Goal: Transaction & Acquisition: Book appointment/travel/reservation

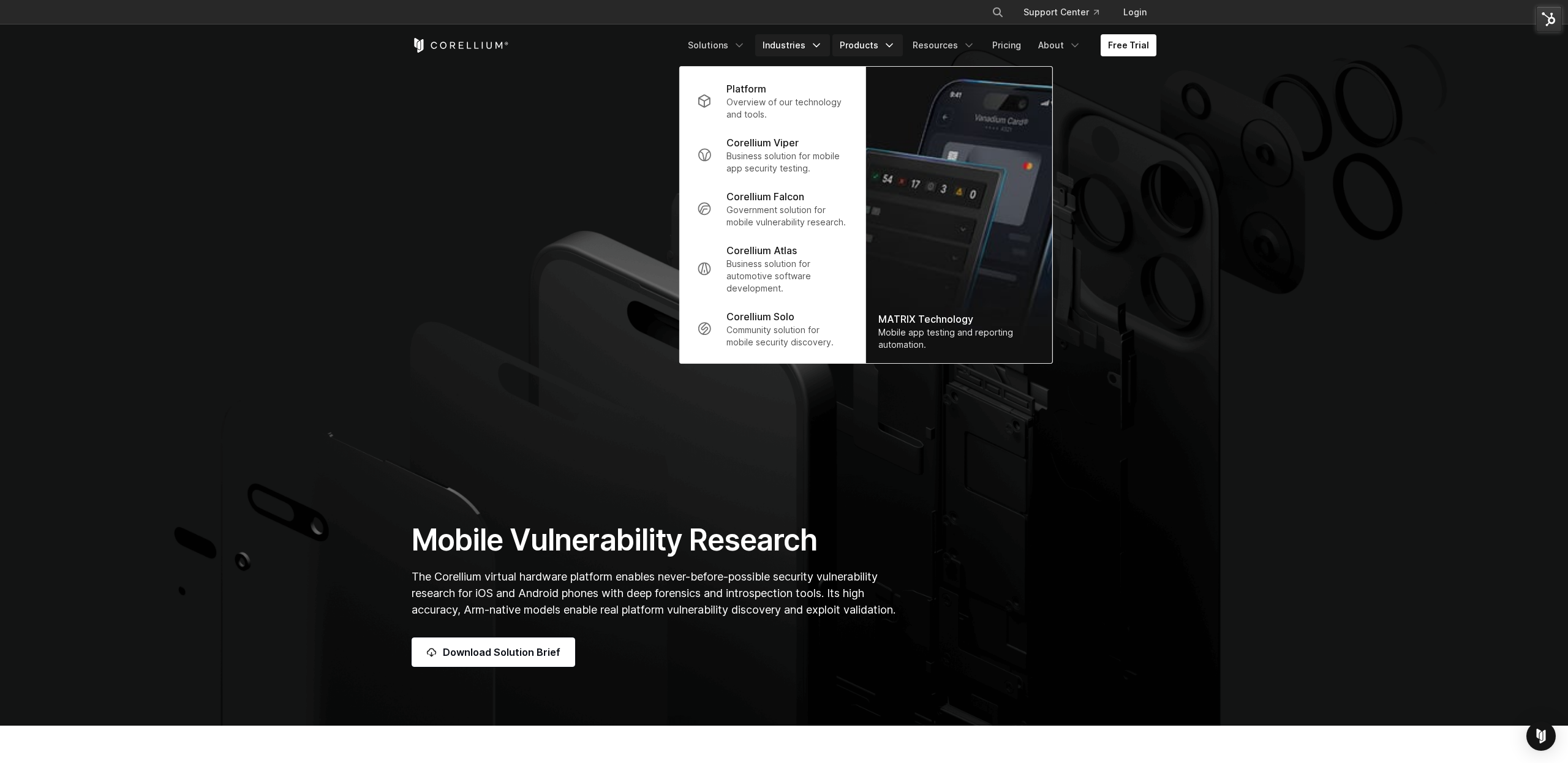
click at [819, 51] on icon "Navigation Menu" at bounding box center [816, 45] width 12 height 12
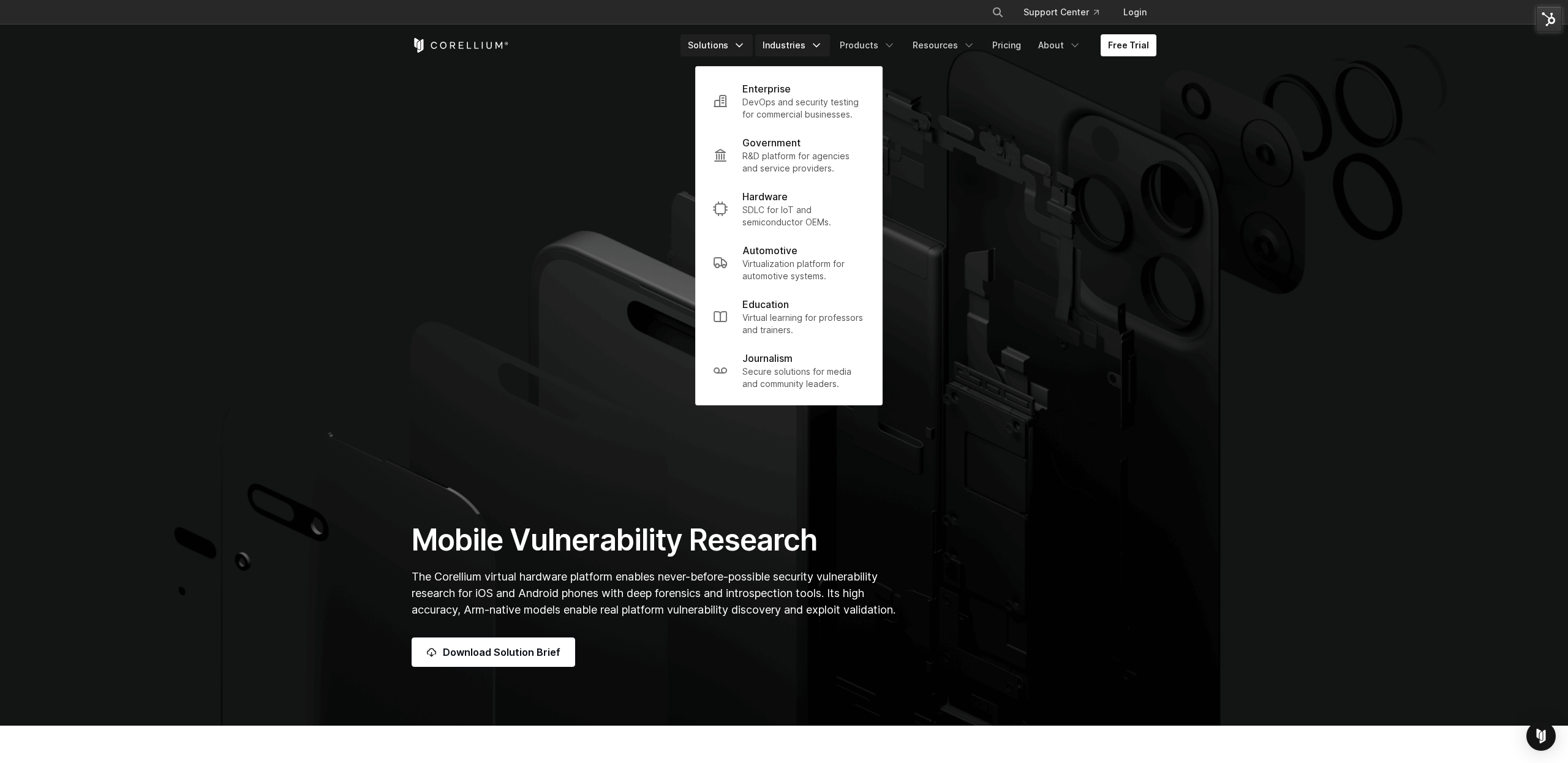
click at [745, 43] on icon "Navigation Menu" at bounding box center [739, 45] width 12 height 12
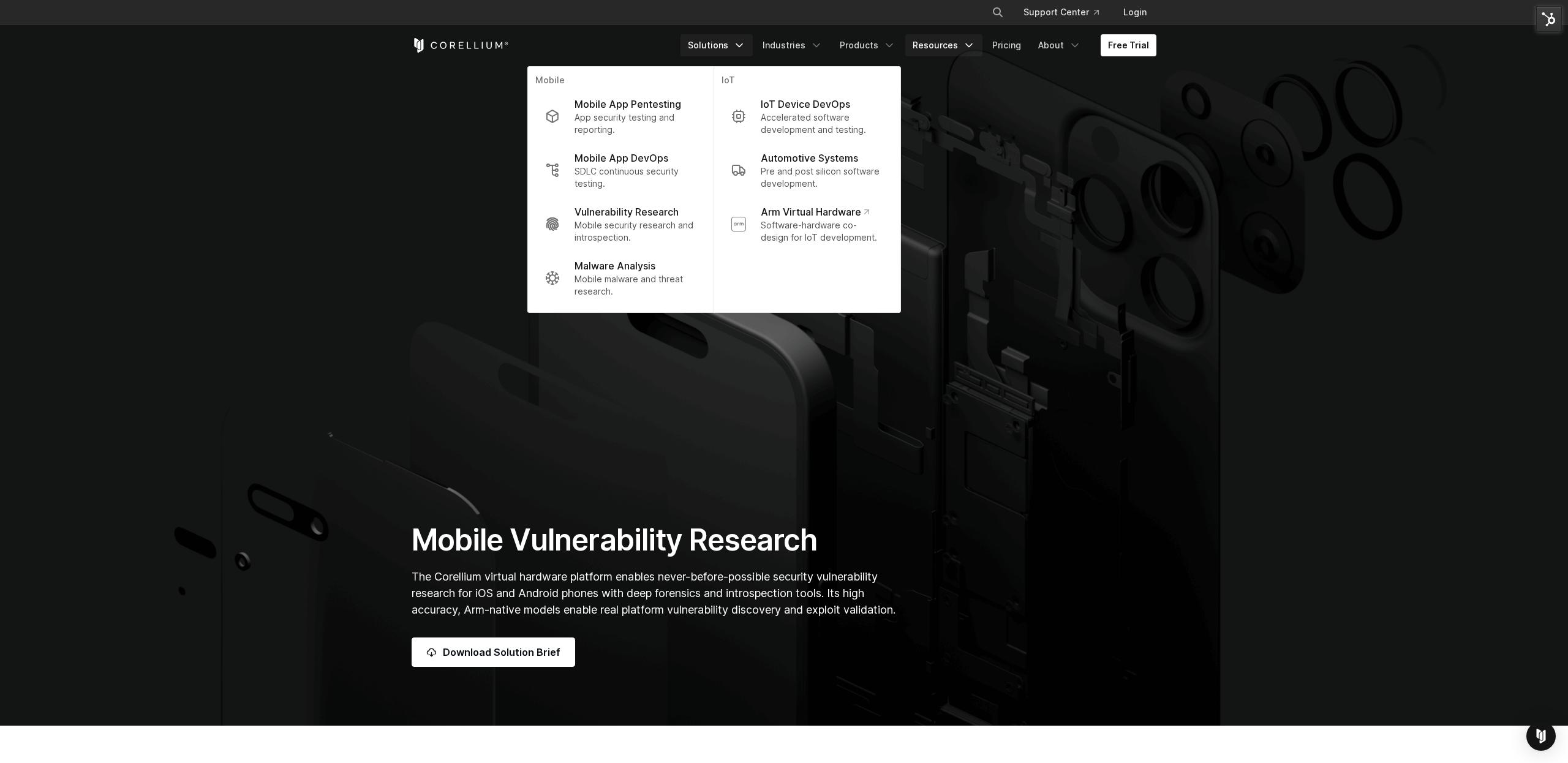
click at [965, 46] on link "Resources" at bounding box center [943, 46] width 77 height 22
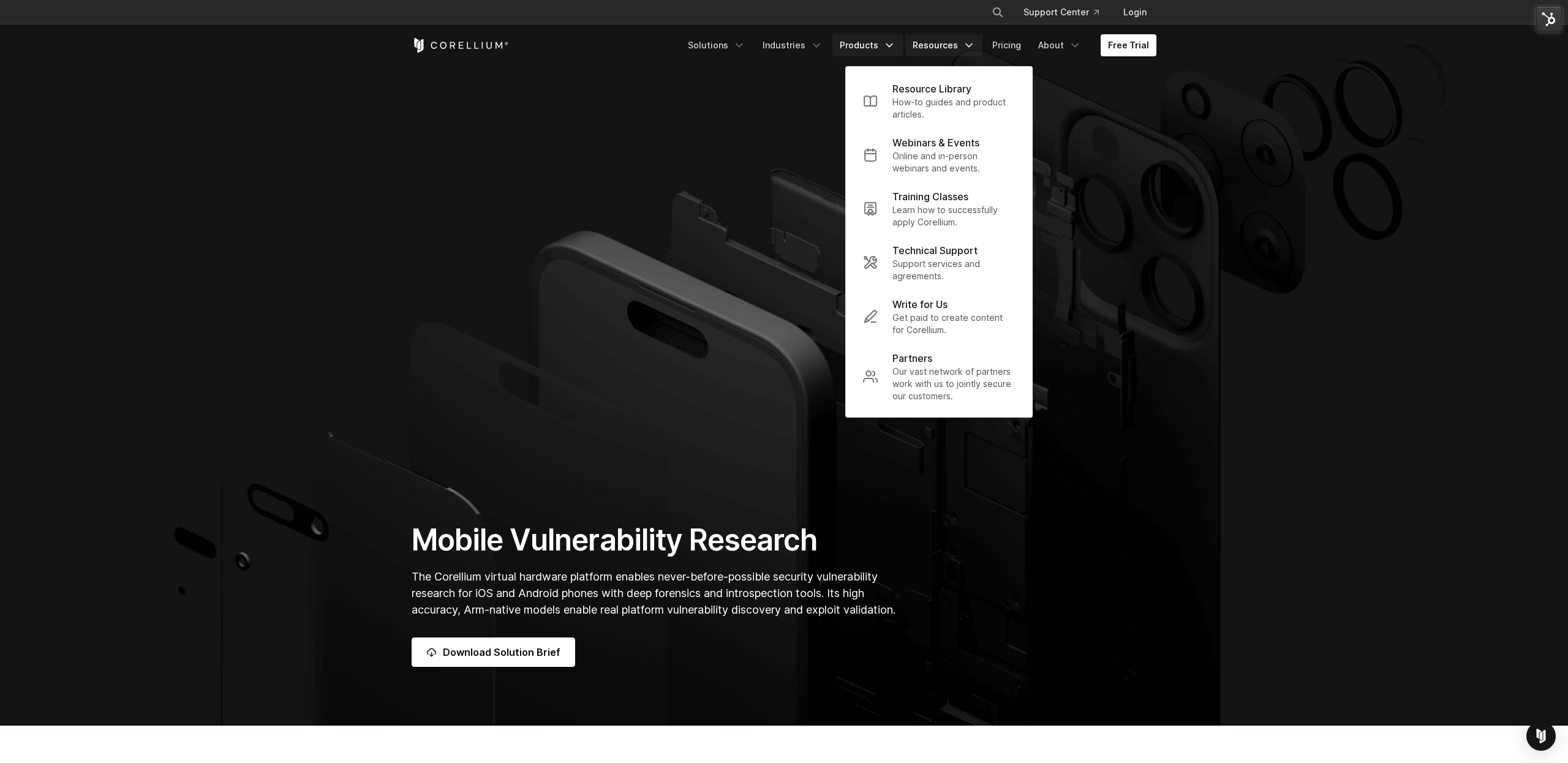
click at [874, 40] on link "Products" at bounding box center [868, 46] width 70 height 22
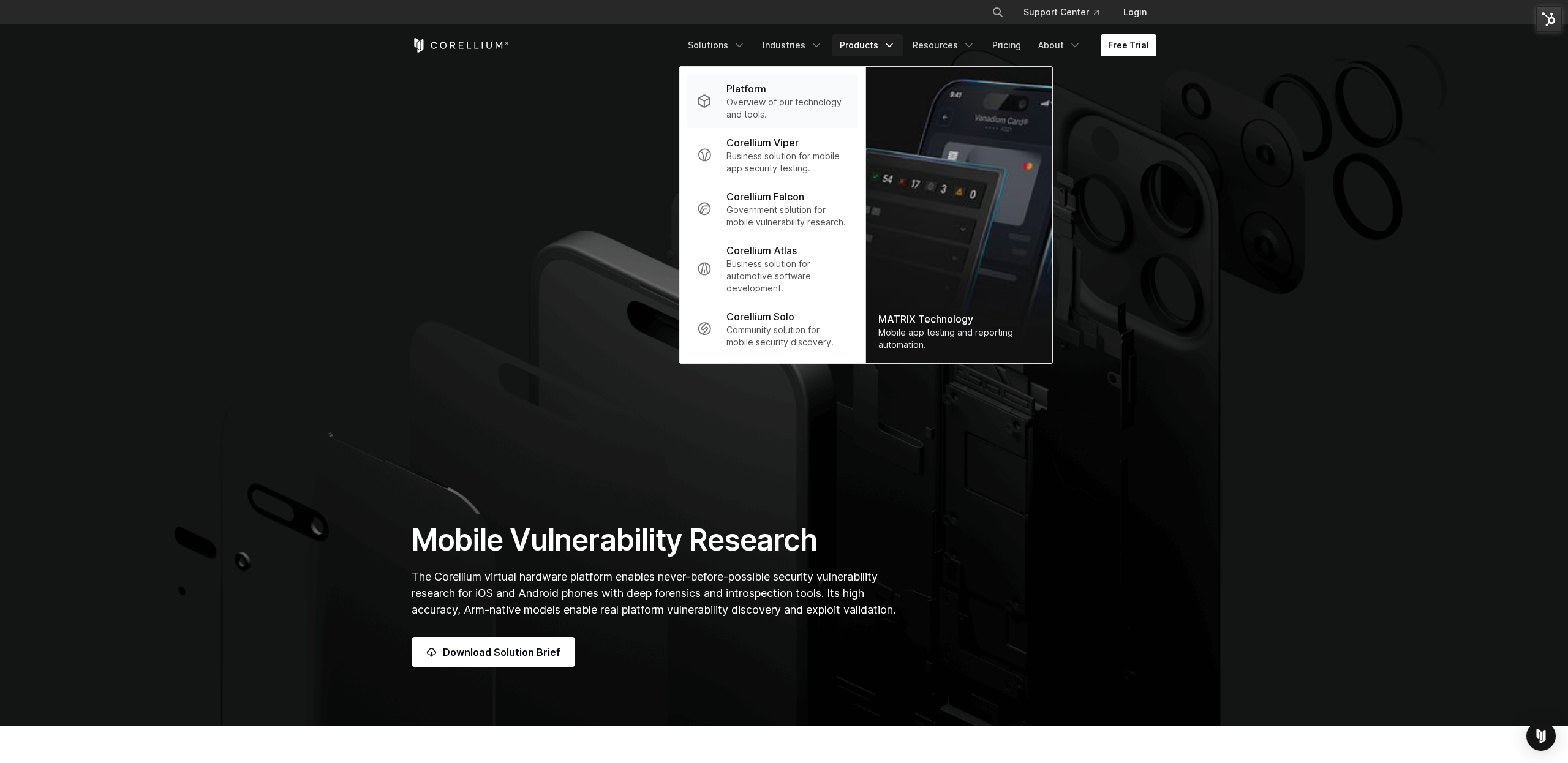
click at [787, 87] on div "Platform" at bounding box center [787, 89] width 122 height 15
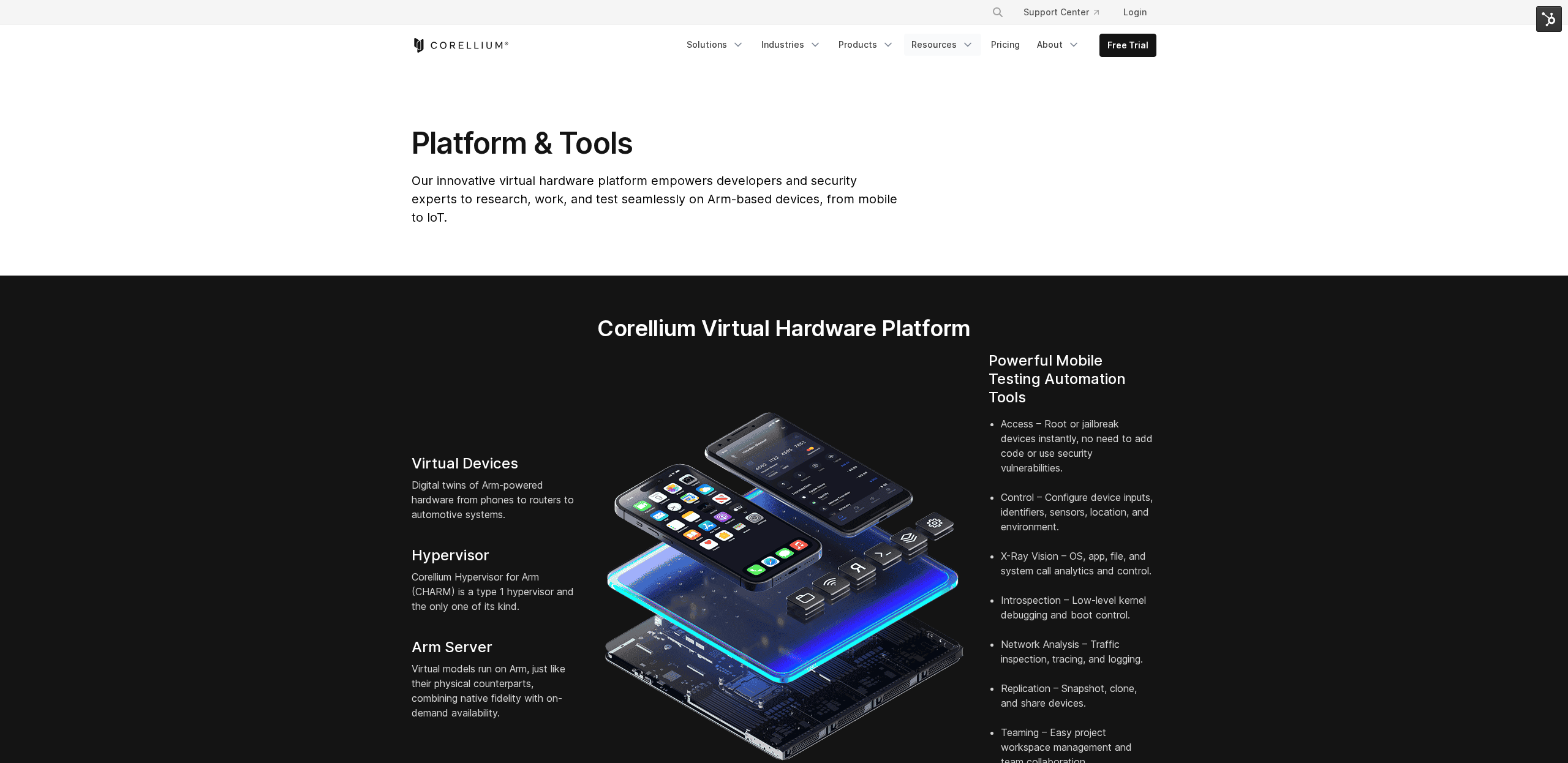
click at [958, 46] on link "Resources" at bounding box center [942, 45] width 77 height 22
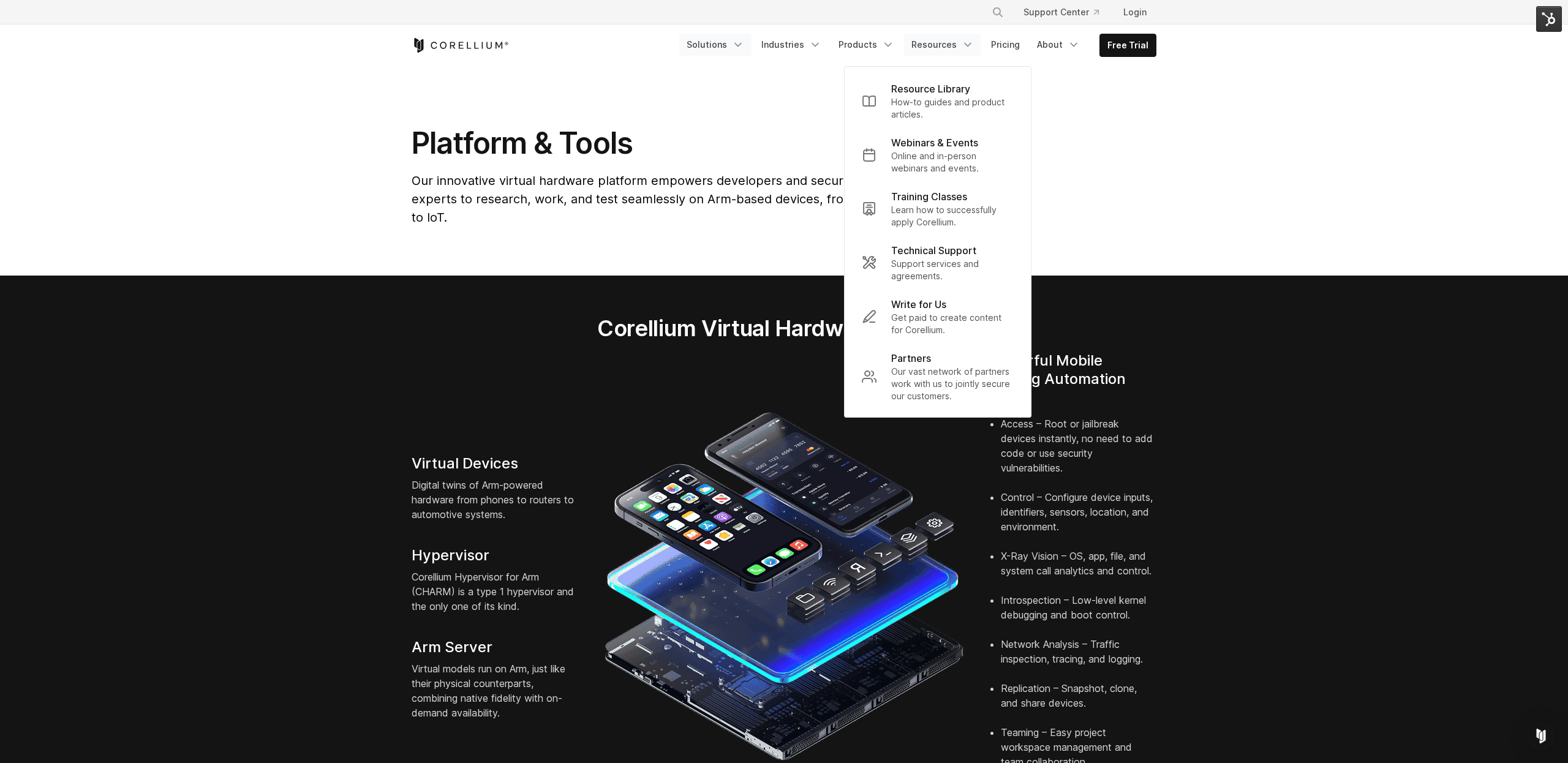
click at [744, 42] on icon "Navigation Menu" at bounding box center [738, 45] width 12 height 12
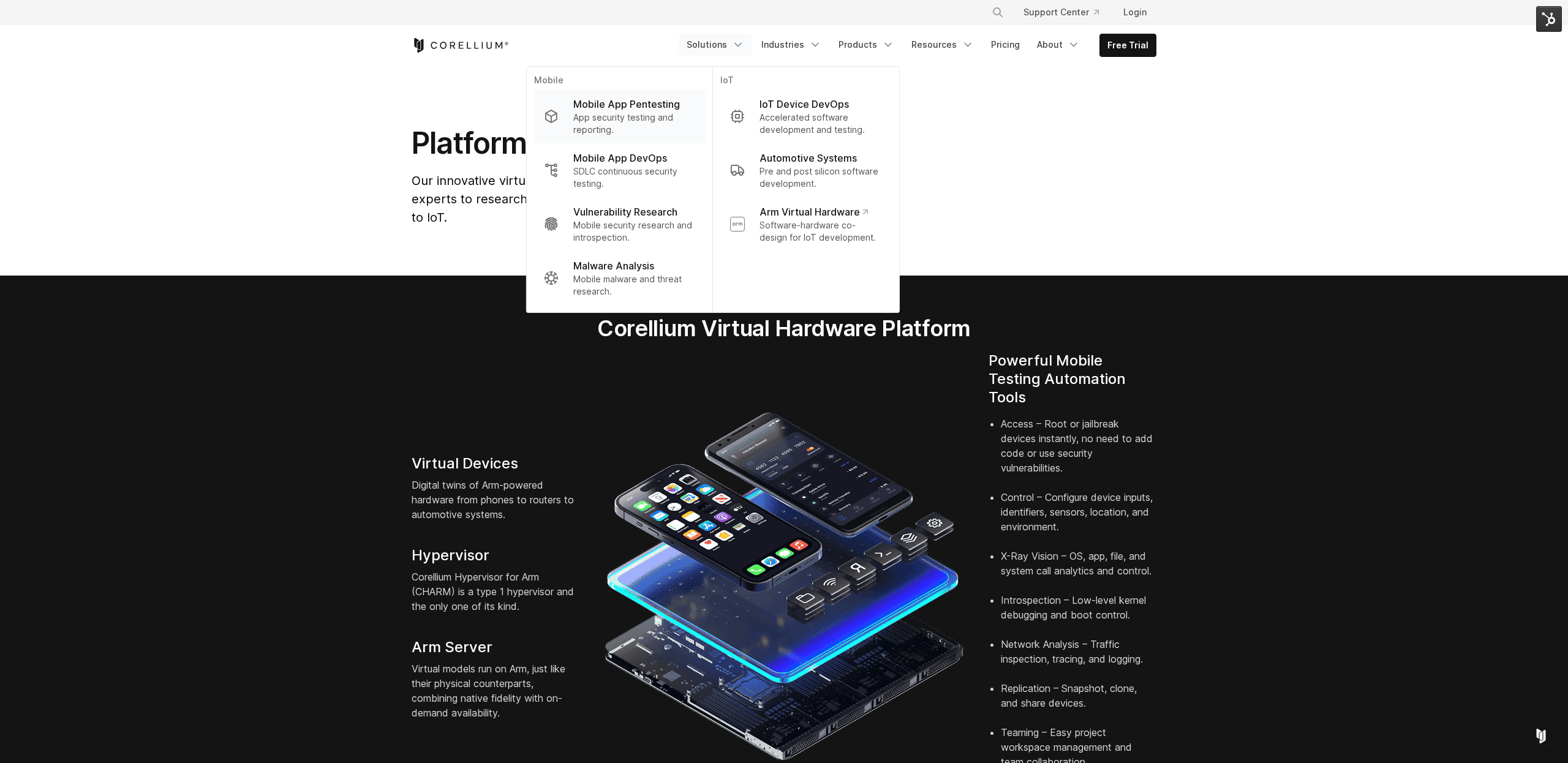
click at [652, 96] on link "Mobile App Pentesting App security testing and reporting." at bounding box center [619, 116] width 171 height 54
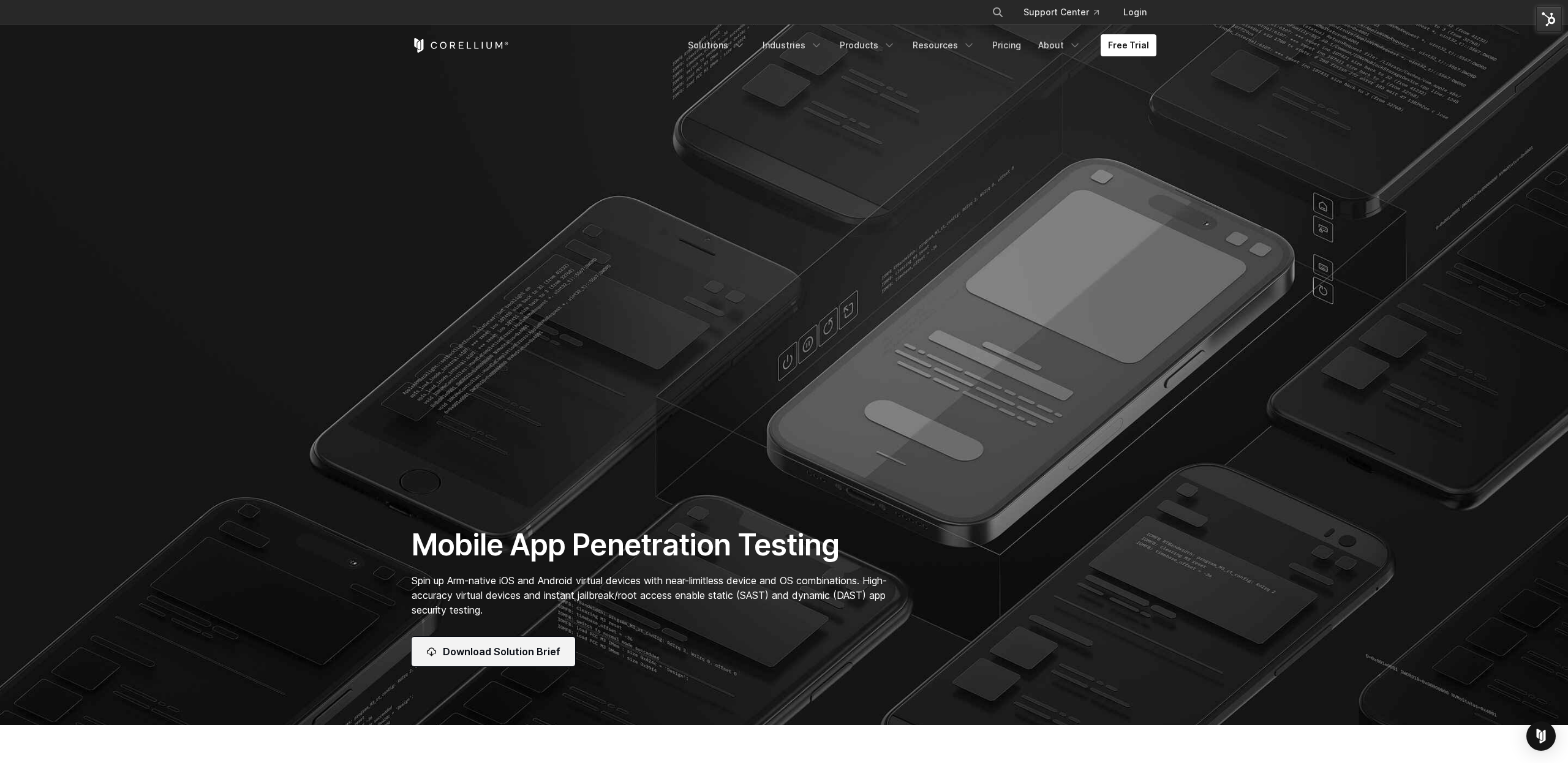
click at [505, 651] on span "Download Solution Brief" at bounding box center [501, 652] width 117 height 15
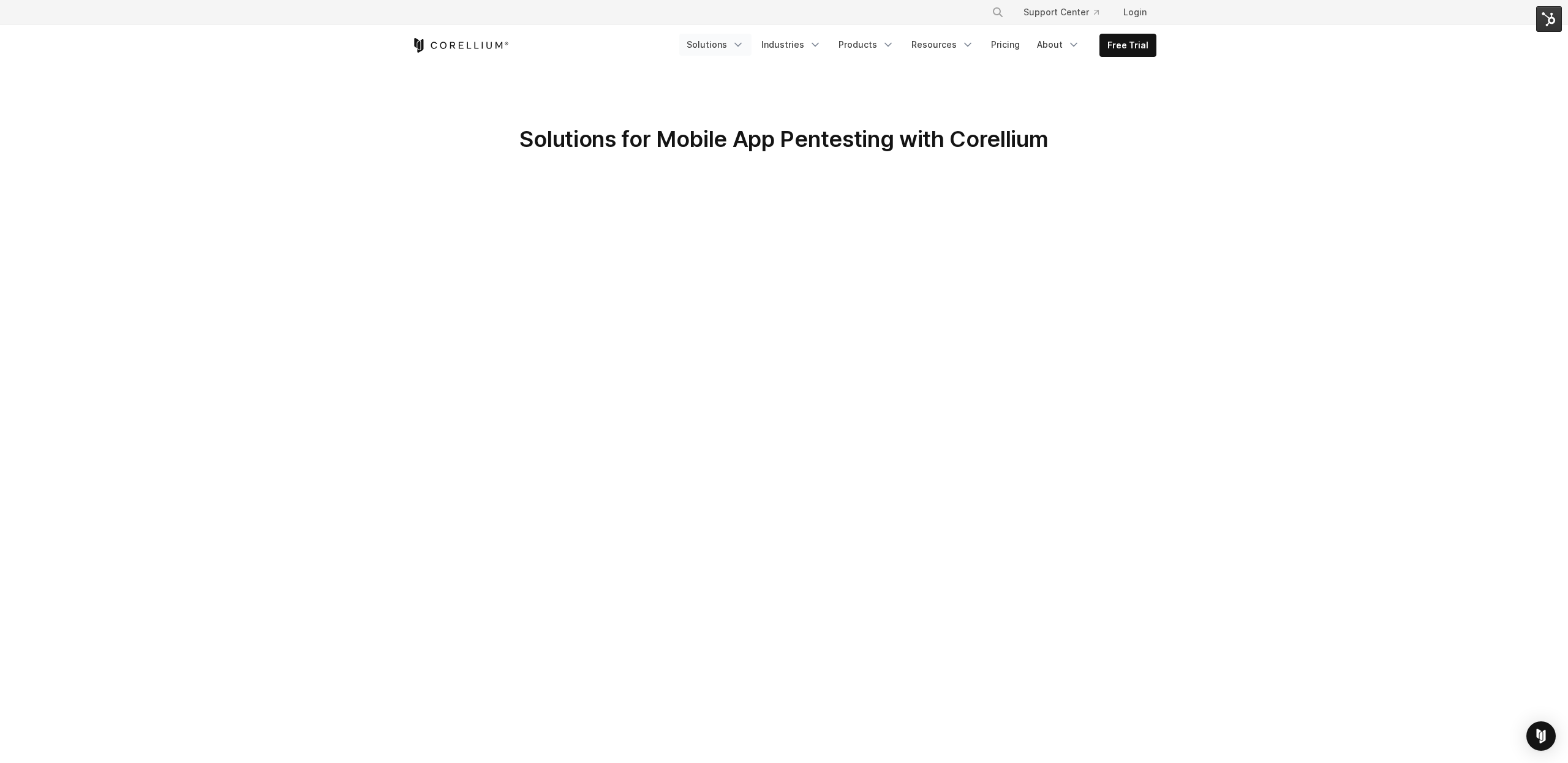
click at [727, 44] on link "Solutions" at bounding box center [715, 45] width 72 height 22
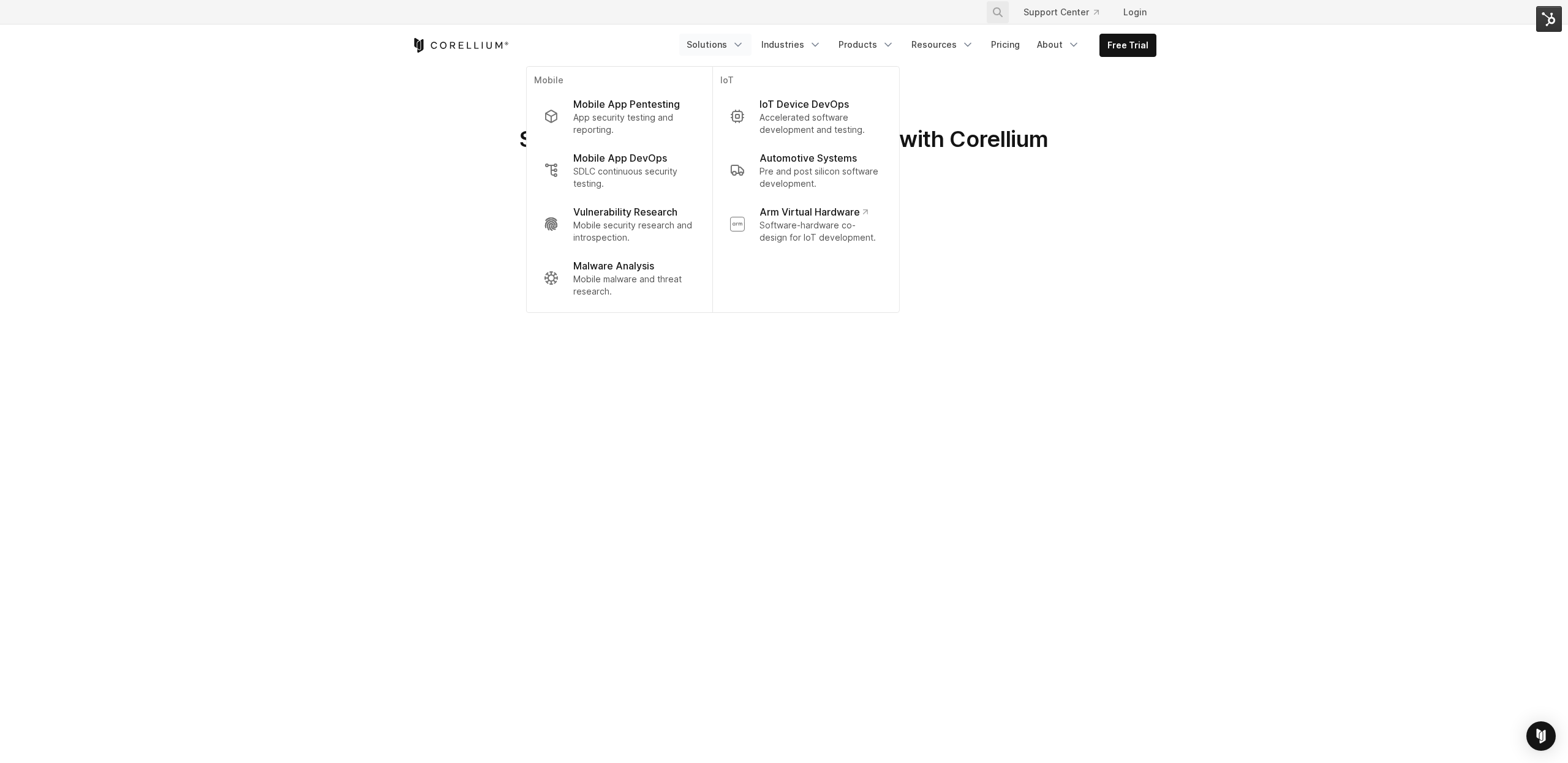
click at [999, 14] on icon "Search" at bounding box center [997, 12] width 10 height 10
click at [907, 13] on input "Search our site..." at bounding box center [934, 12] width 99 height 19
type input "******"
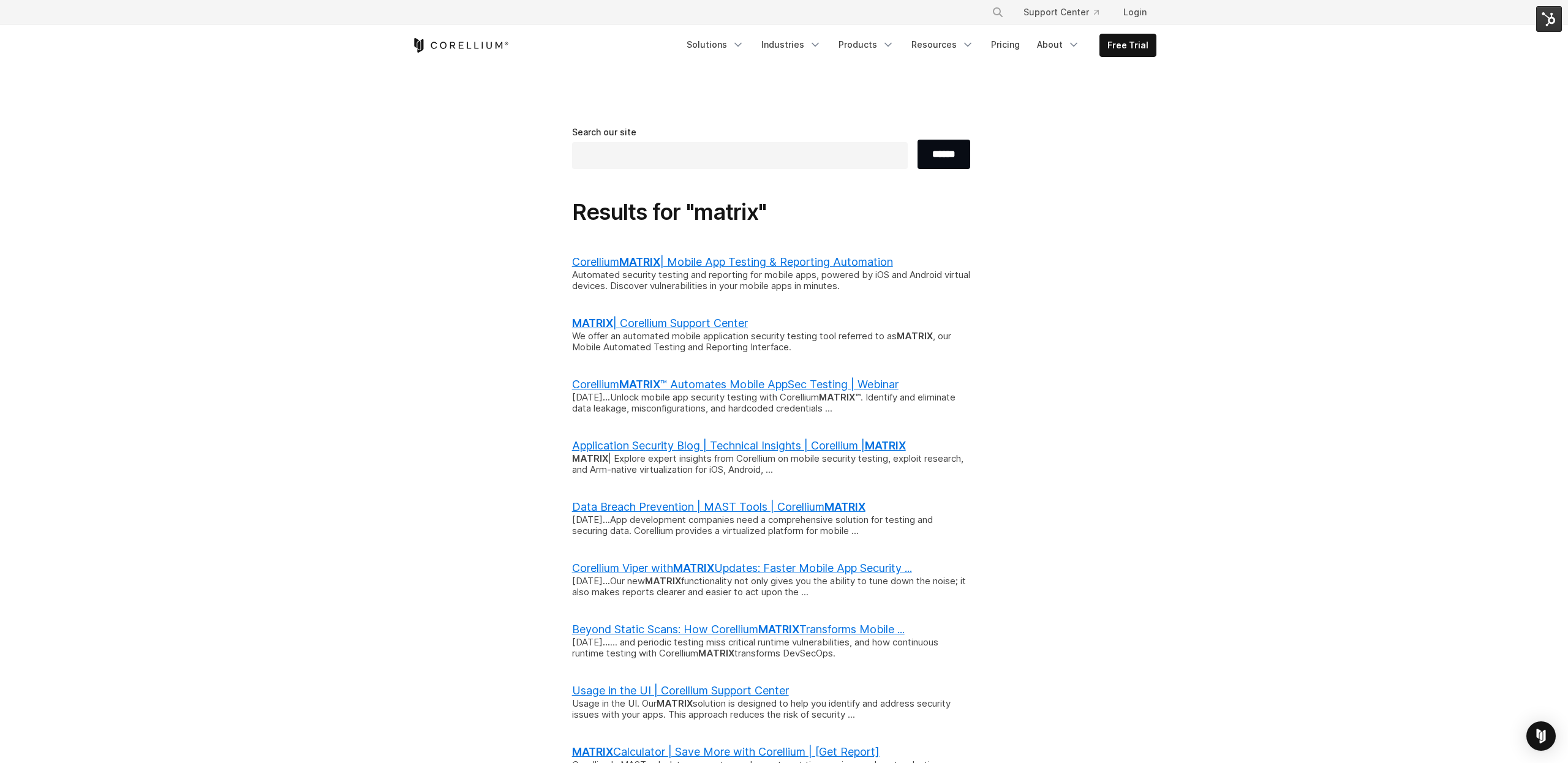
click at [705, 270] on div "Automated security testing and reporting for mobile apps, powered by iOS and An…" at bounding box center [771, 281] width 398 height 23
click at [706, 258] on link "Corellium MATRIX | Mobile App Testing & Reporting Automation" at bounding box center [732, 261] width 321 height 13
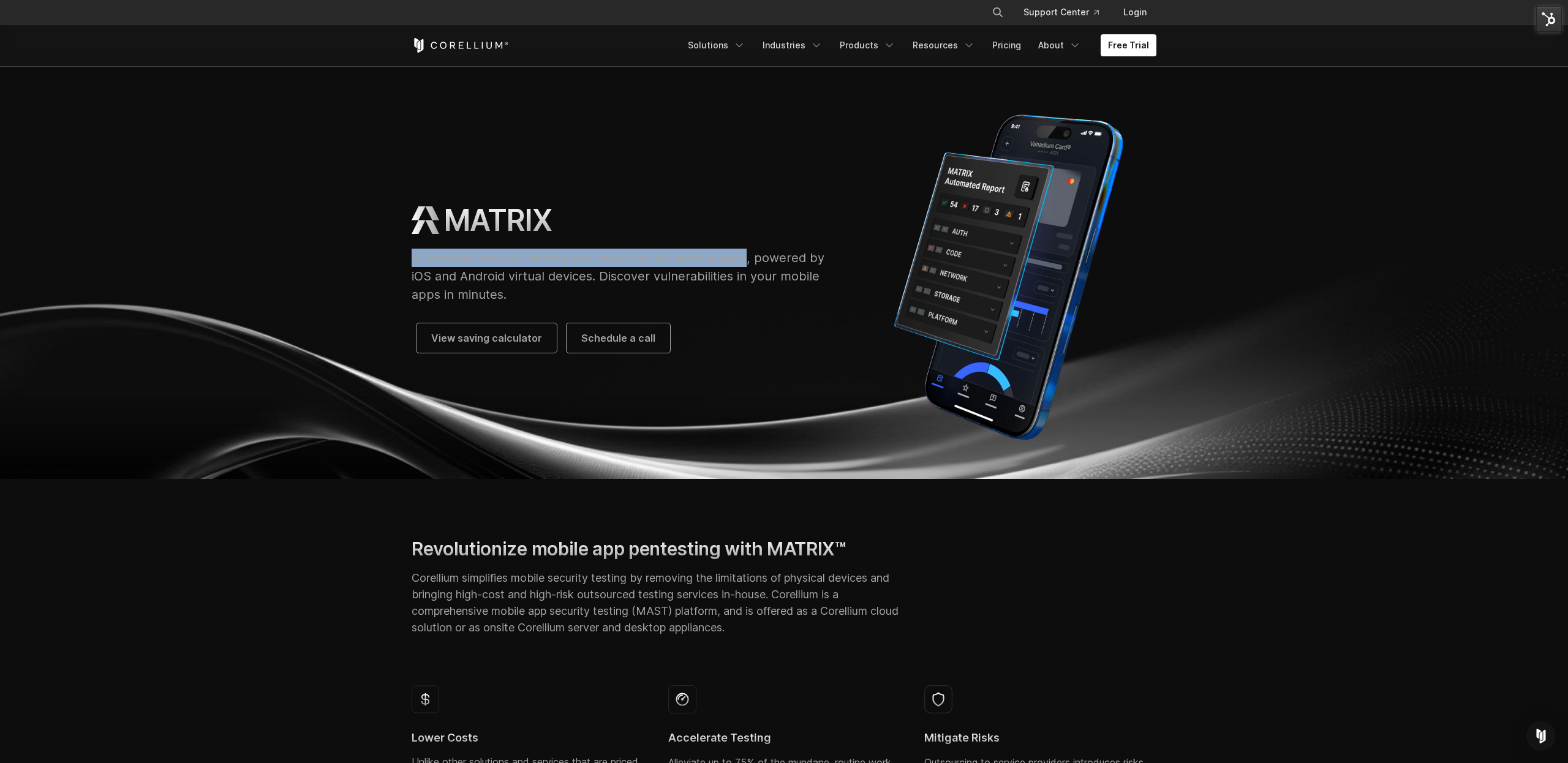
drag, startPoint x: 414, startPoint y: 257, endPoint x: 744, endPoint y: 257, distance: 330.0
click at [744, 257] on p "Automated security testing and reporting for mobile apps, powered by iOS and An…" at bounding box center [623, 276] width 424 height 55
copy p "Automated security testing and reporting for mobile apps"
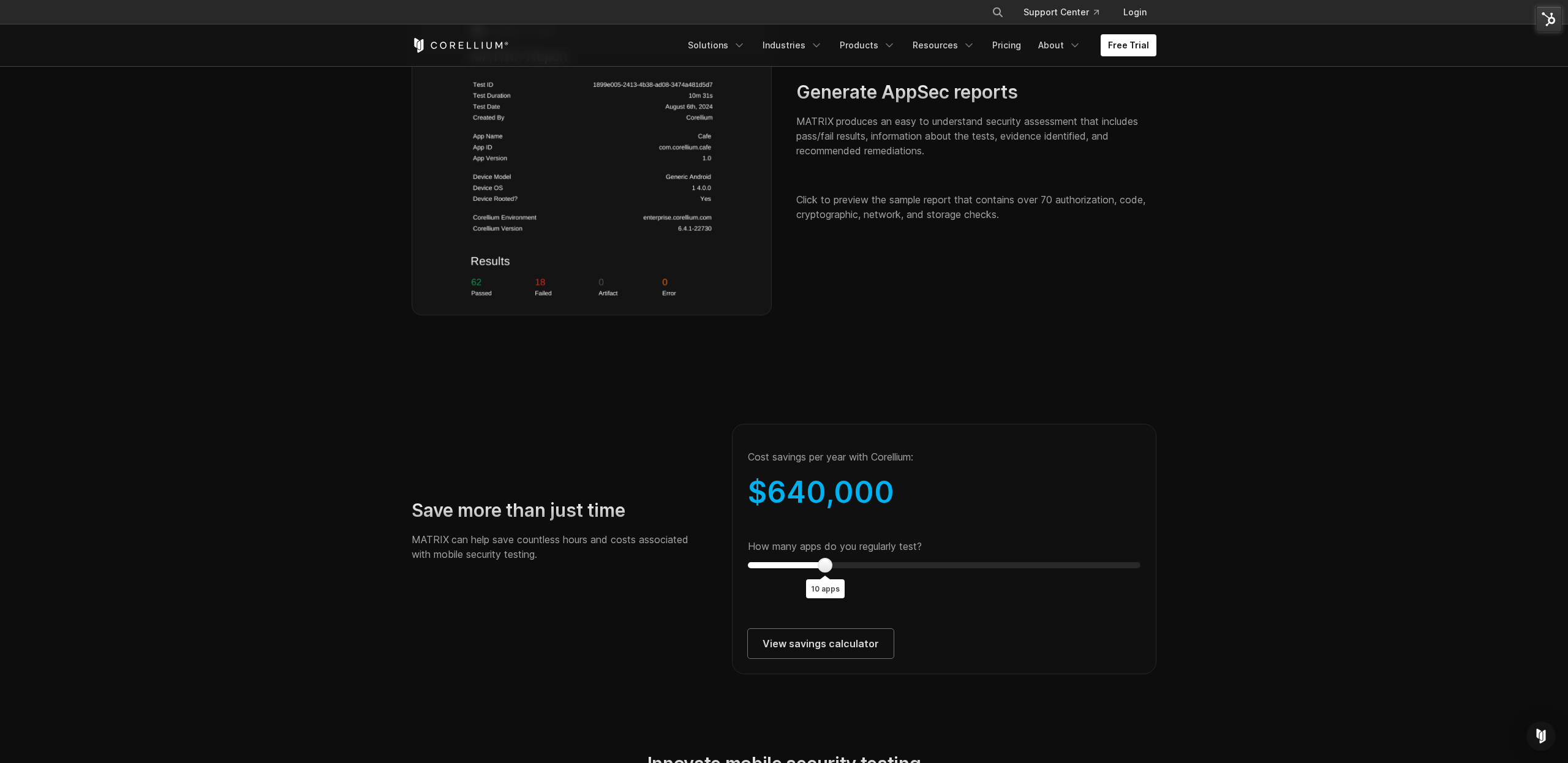
scroll to position [1902, 0]
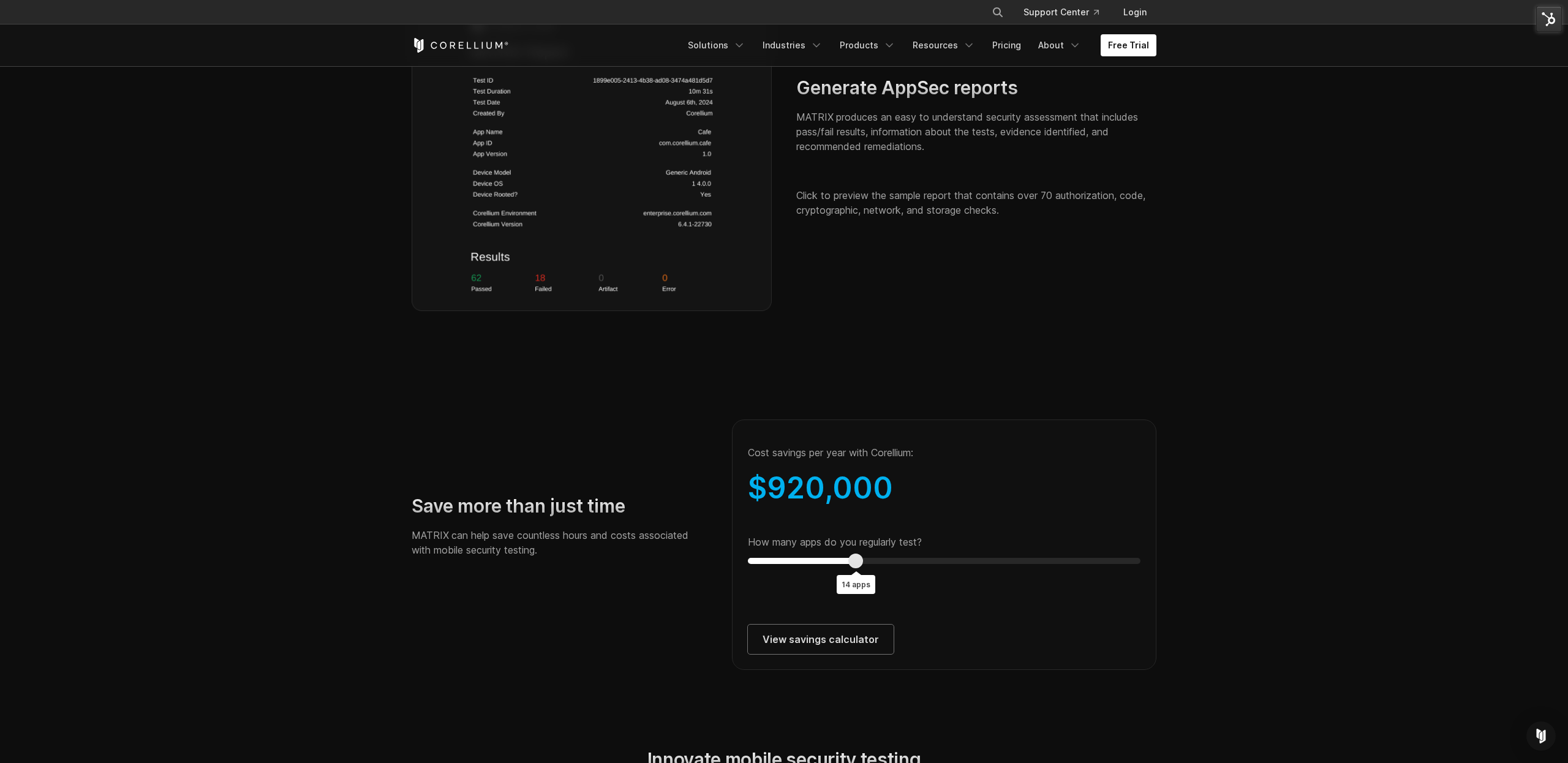
type input "**"
drag, startPoint x: 679, startPoint y: 254, endPoint x: 889, endPoint y: 573, distance: 381.9
click at [889, 568] on div at bounding box center [886, 561] width 15 height 15
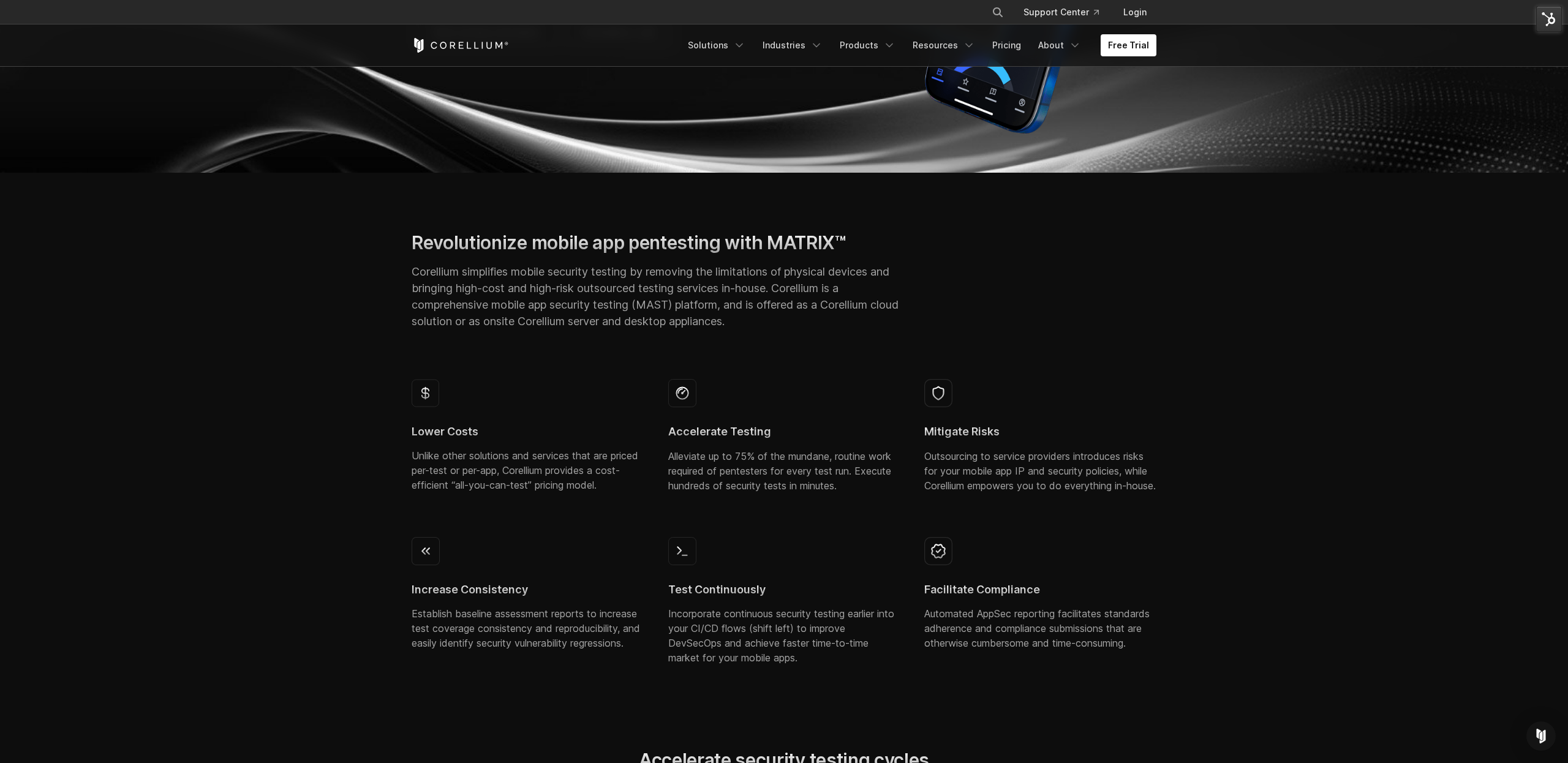
scroll to position [0, 0]
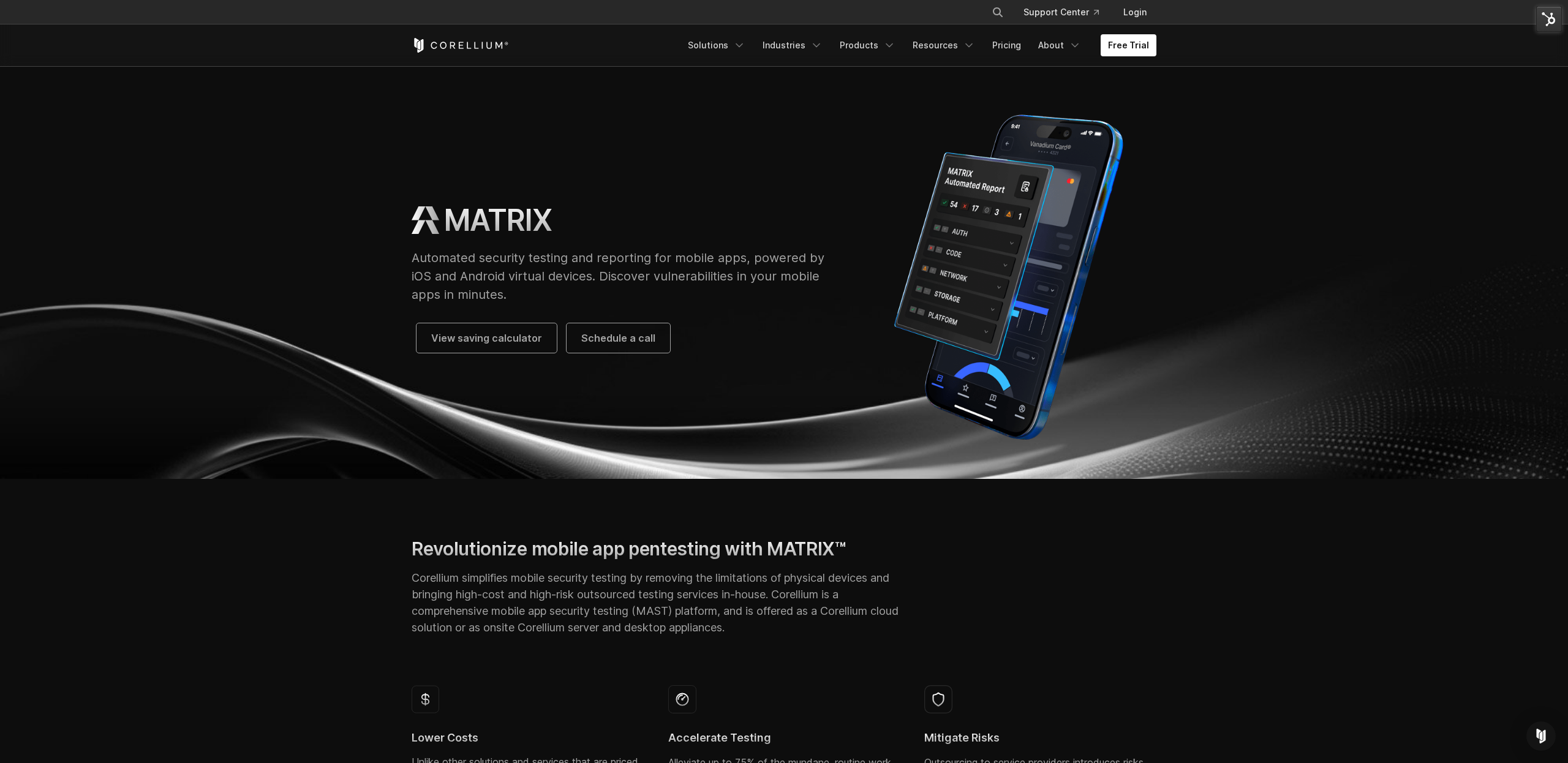
click at [665, 530] on section "Revolutionize mobile app pentesting with MATRIX™ Corellium simplifies mobile se…" at bounding box center [784, 757] width 1568 height 557
click at [619, 335] on span "Schedule a call" at bounding box center [617, 338] width 74 height 15
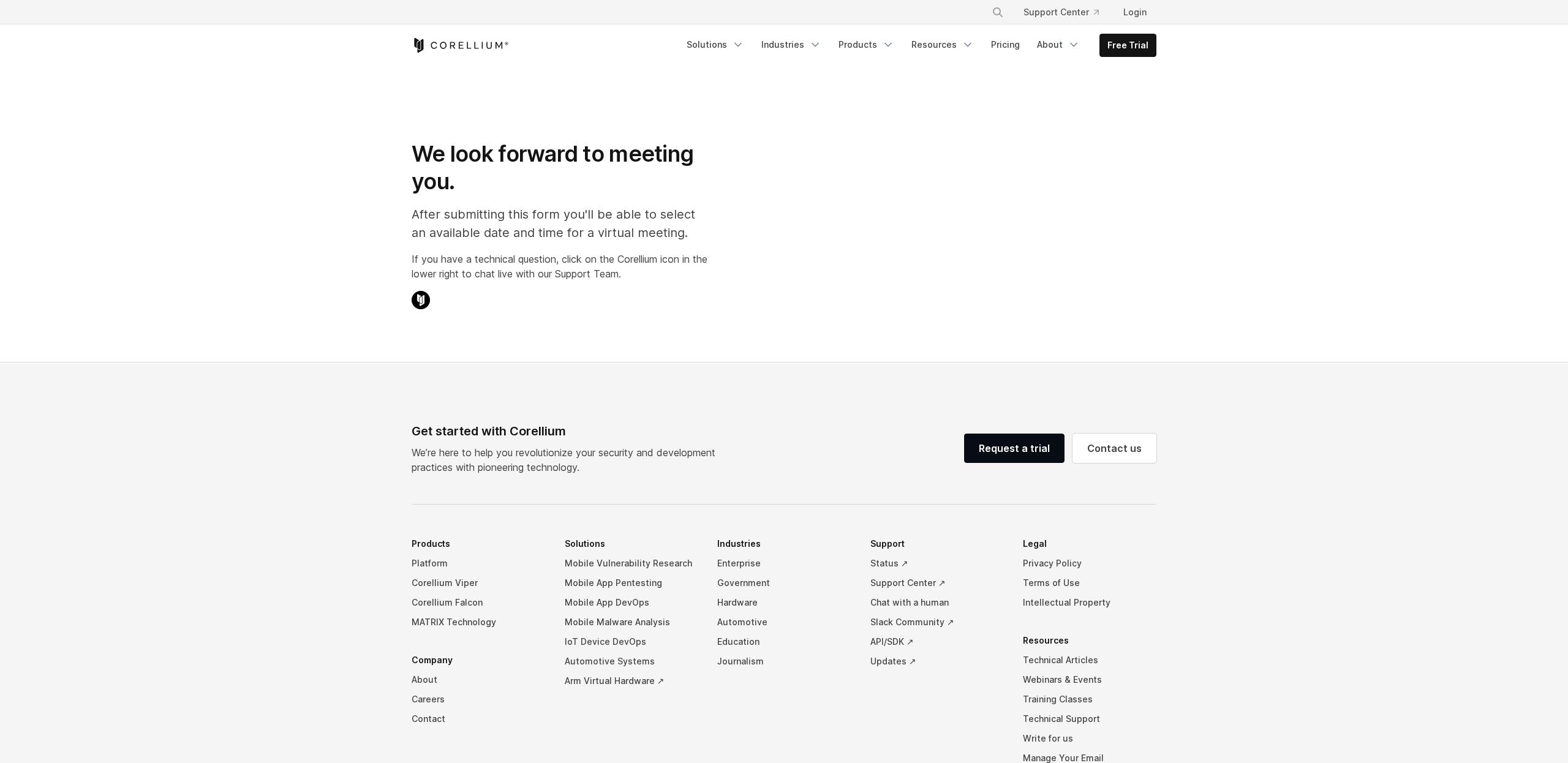
select select "**"
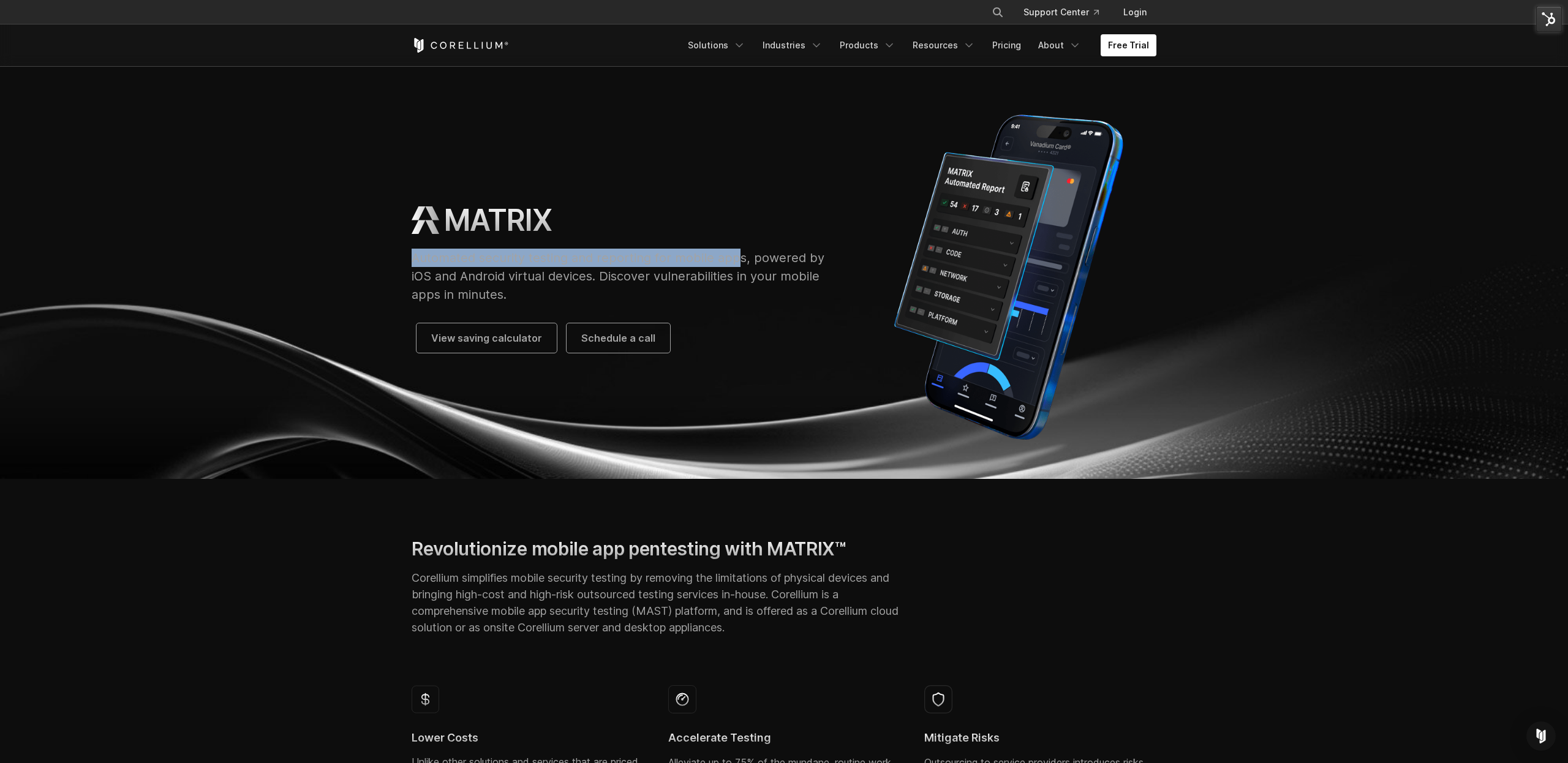
drag, startPoint x: 414, startPoint y: 254, endPoint x: 737, endPoint y: 259, distance: 323.0
click at [737, 261] on p "Automated security testing and reporting for mobile apps, powered by iOS and An…" at bounding box center [623, 276] width 424 height 55
click at [540, 546] on h2 "Revolutionize mobile app pentesting with MATRIX™" at bounding box center [656, 549] width 488 height 22
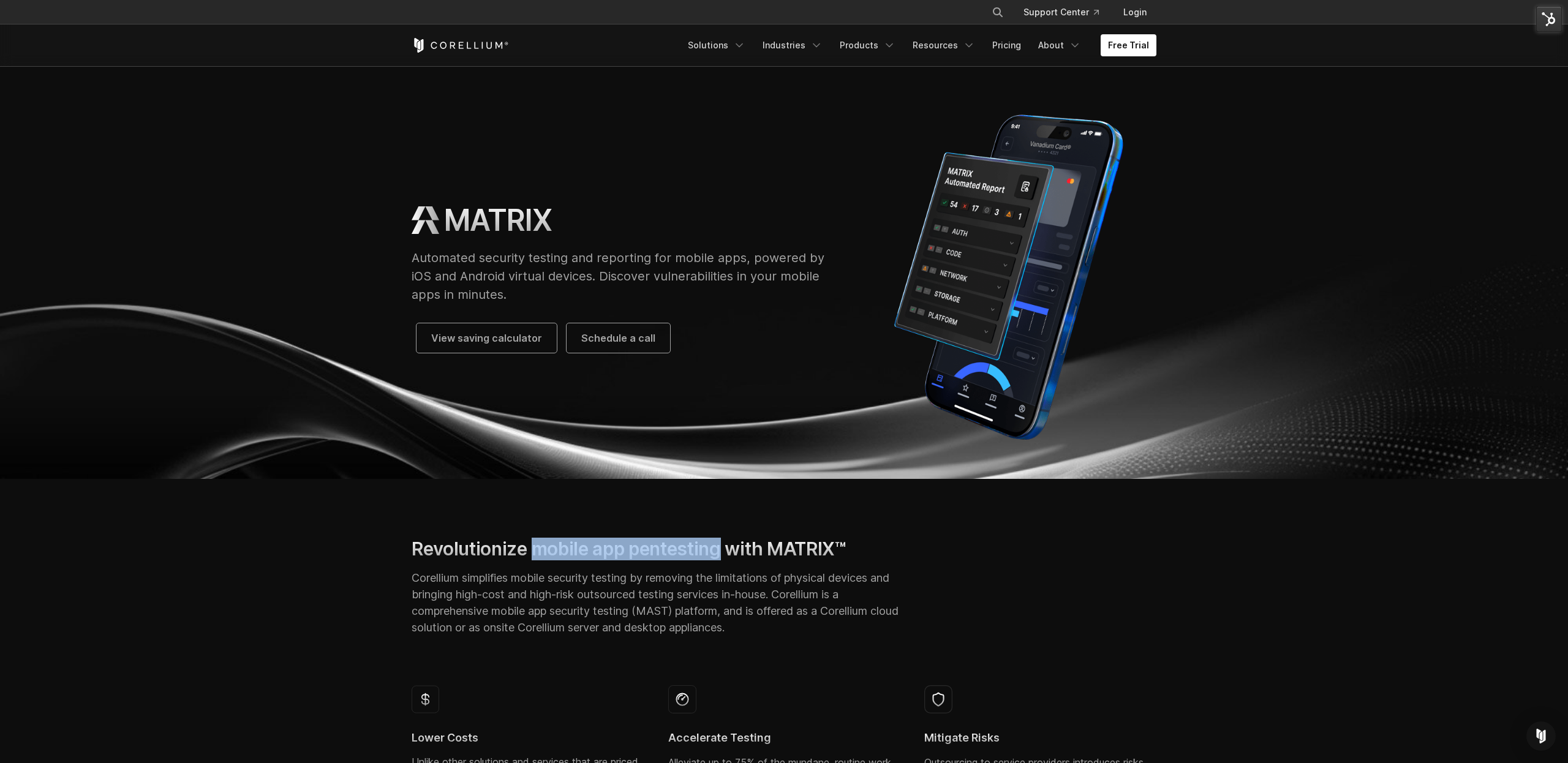
drag, startPoint x: 535, startPoint y: 549, endPoint x: 724, endPoint y: 549, distance: 189.0
click at [724, 549] on h2 "Revolutionize mobile app pentesting with MATRIX™" at bounding box center [656, 549] width 488 height 22
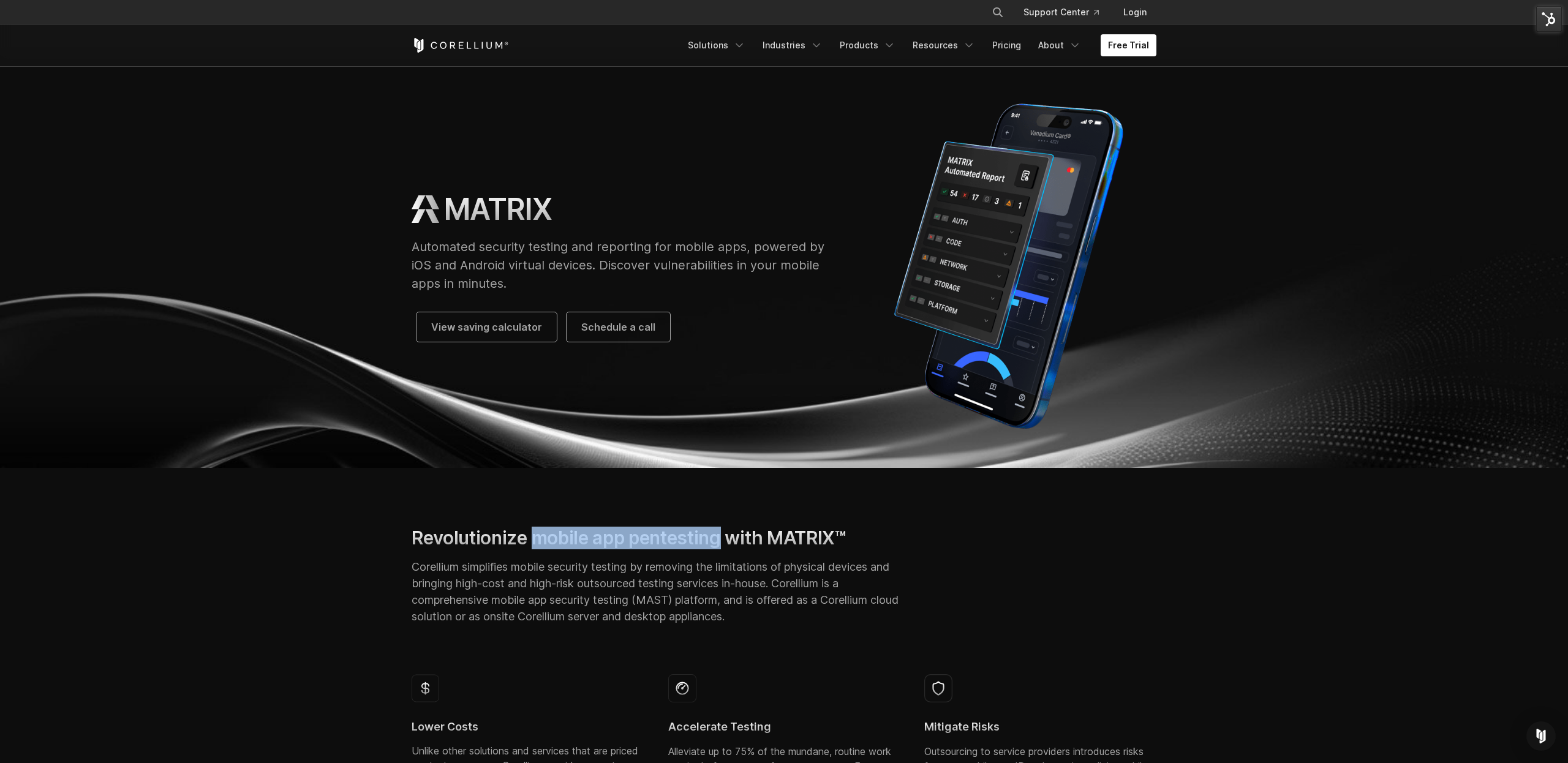
scroll to position [12, 0]
drag, startPoint x: 494, startPoint y: 597, endPoint x: 634, endPoint y: 597, distance: 140.0
click at [634, 597] on p "Corellium simplifies mobile security testing by removing the limitations of phy…" at bounding box center [656, 591] width 488 height 66
copy p "mobile app security testing"
